Goal: Task Accomplishment & Management: Use online tool/utility

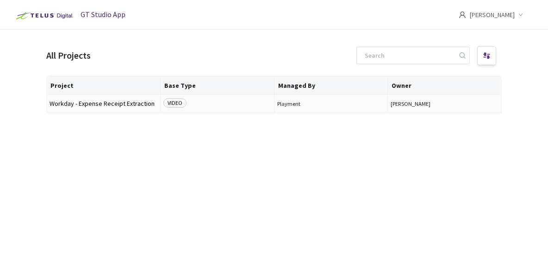
click at [181, 103] on span "VIDEO" at bounding box center [174, 103] width 23 height 9
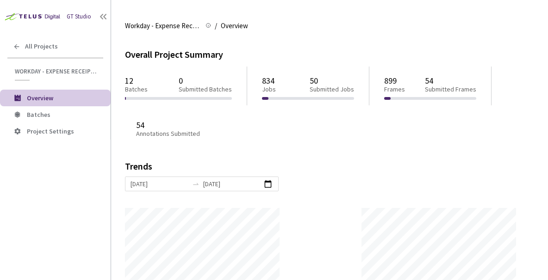
scroll to position [5, 0]
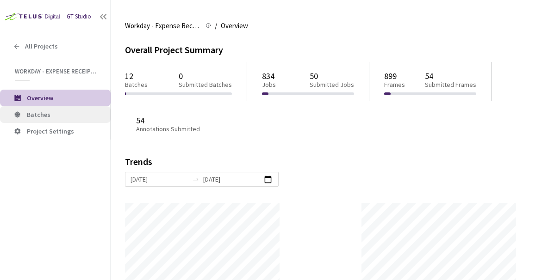
click at [54, 116] on span "Batches" at bounding box center [65, 115] width 76 height 8
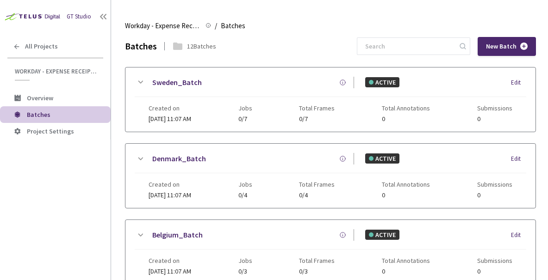
click at [194, 48] on div "12 Batches" at bounding box center [201, 46] width 29 height 9
click at [174, 47] on icon at bounding box center [177, 46] width 9 height 7
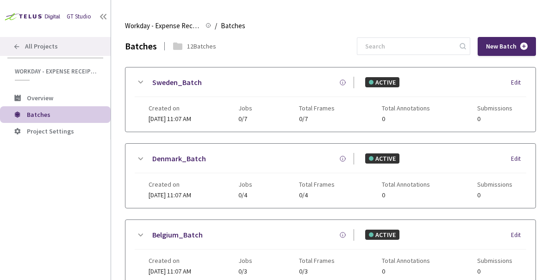
click at [46, 49] on span "All Projects" at bounding box center [41, 47] width 33 height 8
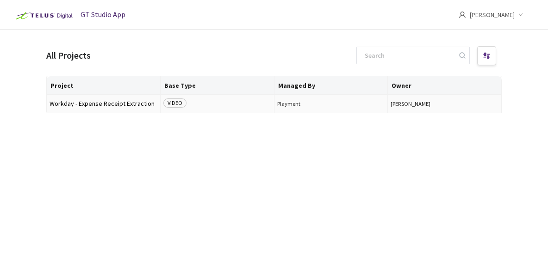
click at [128, 103] on span "Workday - Expense Receipt Extraction" at bounding box center [103, 103] width 108 height 7
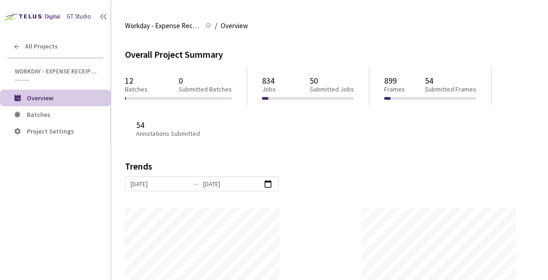
scroll to position [5, 0]
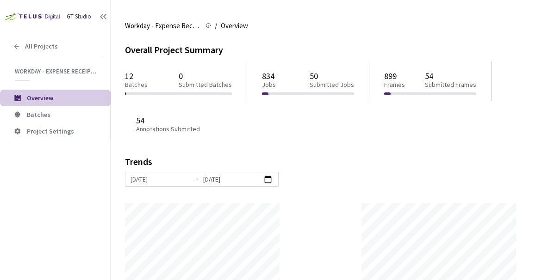
click at [325, 82] on p "Submitted Jobs" at bounding box center [331, 85] width 44 height 8
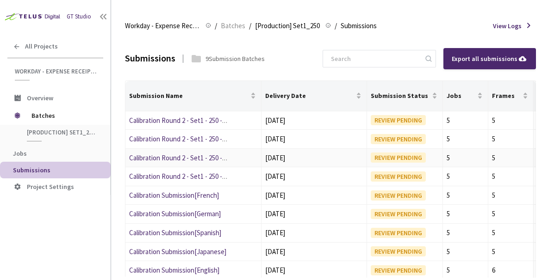
scroll to position [2, 0]
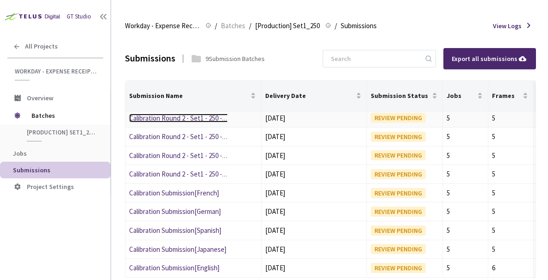
click at [203, 117] on link "Calibration Round 2 - Set1 - 250 -[DEMOGRAPHIC_DATA]" at bounding box center [209, 118] width 161 height 9
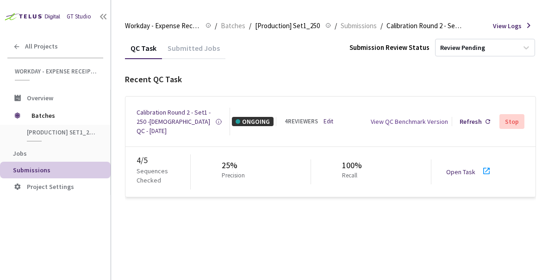
click at [456, 172] on link "Open Task" at bounding box center [460, 172] width 29 height 8
click at [393, 122] on div "View QC Benchmark Version" at bounding box center [408, 121] width 77 height 9
